Goal: Navigation & Orientation: Find specific page/section

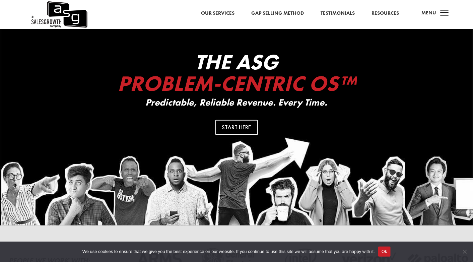
click at [394, 12] on link "Resources" at bounding box center [384, 13] width 27 height 9
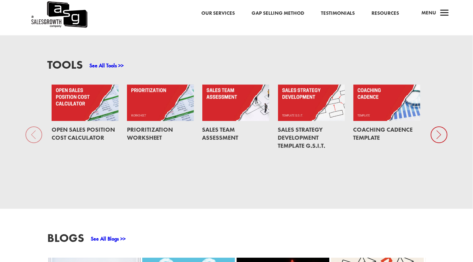
scroll to position [469, 0]
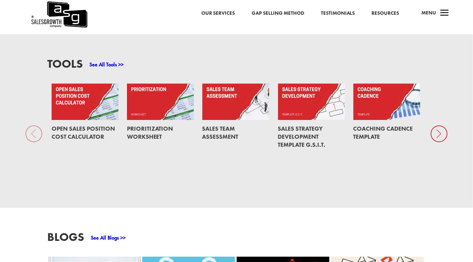
click at [157, 93] on link at bounding box center [160, 101] width 67 height 37
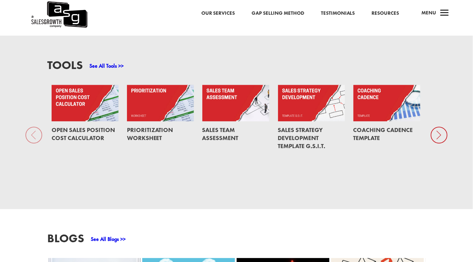
click at [440, 134] on icon at bounding box center [439, 135] width 17 height 17
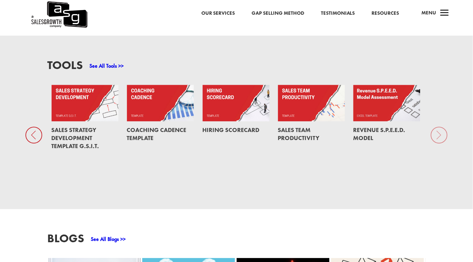
click at [441, 128] on div "Tools See All Tools >> Open Sales Position Cost Calculator Prioritization Works…" at bounding box center [236, 122] width 473 height 173
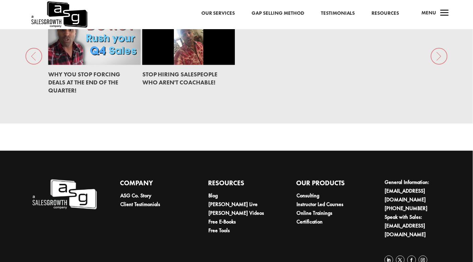
scroll to position [968, 0]
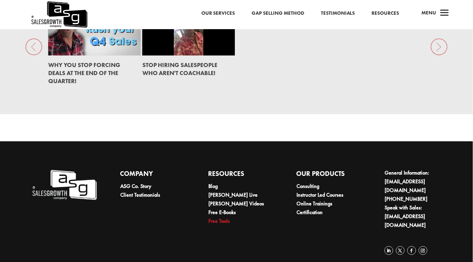
click at [222, 217] on link "Free Tools" at bounding box center [218, 220] width 21 height 7
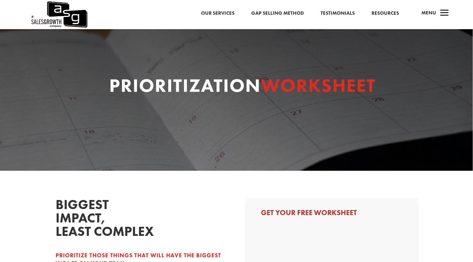
select select "Other"
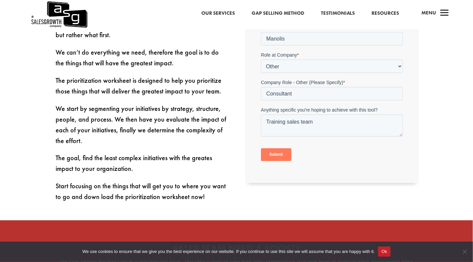
scroll to position [268, 0]
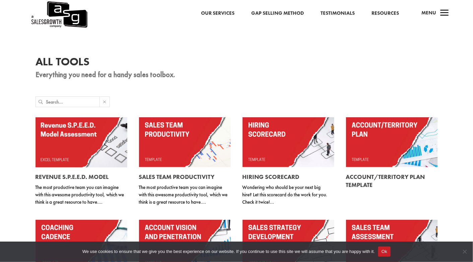
click at [67, 101] on input "text" at bounding box center [73, 102] width 54 height 10
type input "pic"
